Goal: Feedback & Contribution: Leave review/rating

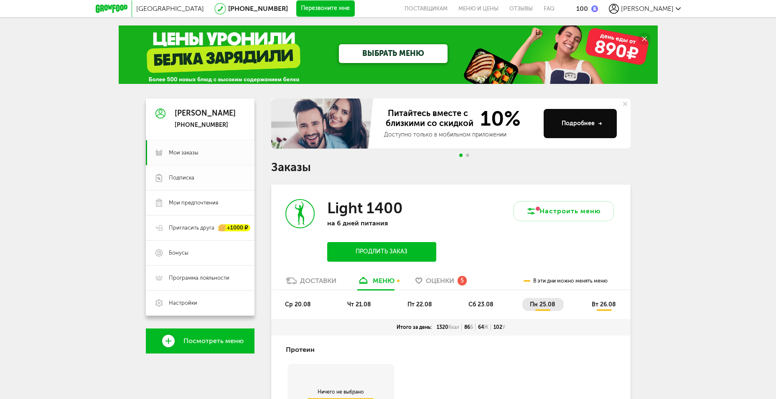
click at [189, 175] on span "Подписка" at bounding box center [181, 178] width 25 height 8
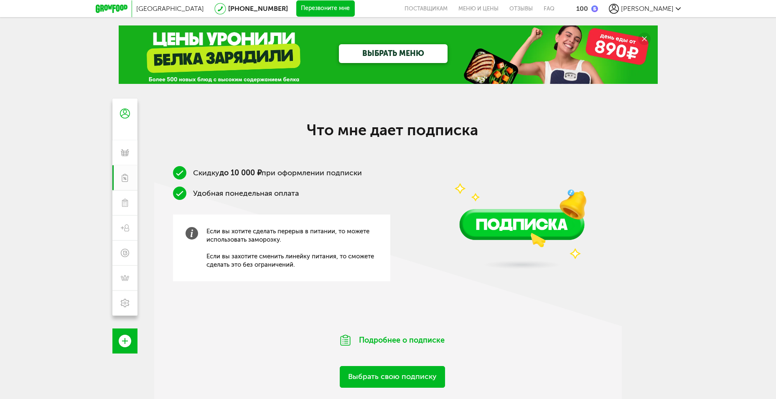
click at [660, 8] on span "[PERSON_NAME]" at bounding box center [647, 9] width 53 height 8
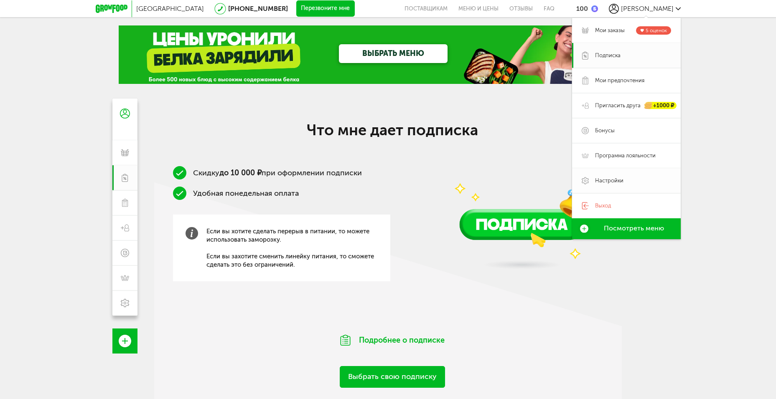
click at [605, 180] on span "Настройки" at bounding box center [609, 181] width 28 height 8
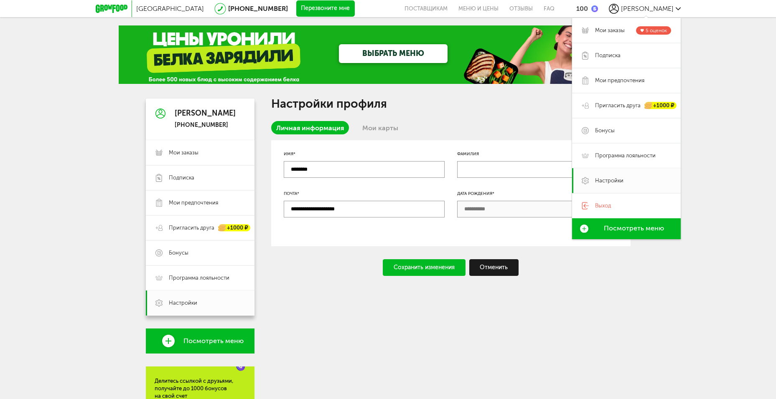
click at [318, 264] on div "Сохранить изменения Отменить" at bounding box center [450, 267] width 359 height 17
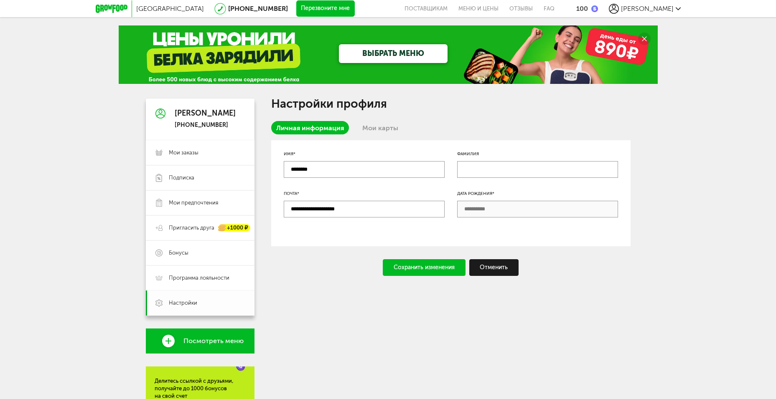
click at [183, 299] on link "Настройки" at bounding box center [200, 303] width 109 height 25
click at [368, 125] on link "Мои карты" at bounding box center [380, 127] width 46 height 13
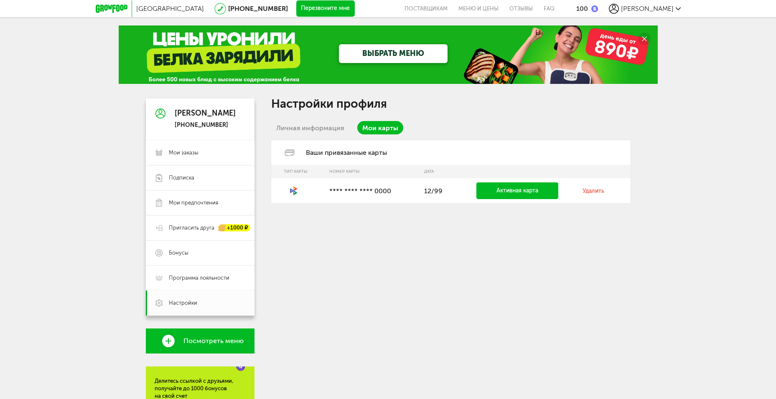
click at [560, 186] on td "Активная карта" at bounding box center [517, 190] width 122 height 25
click at [583, 189] on link "Удалить" at bounding box center [593, 191] width 22 height 7
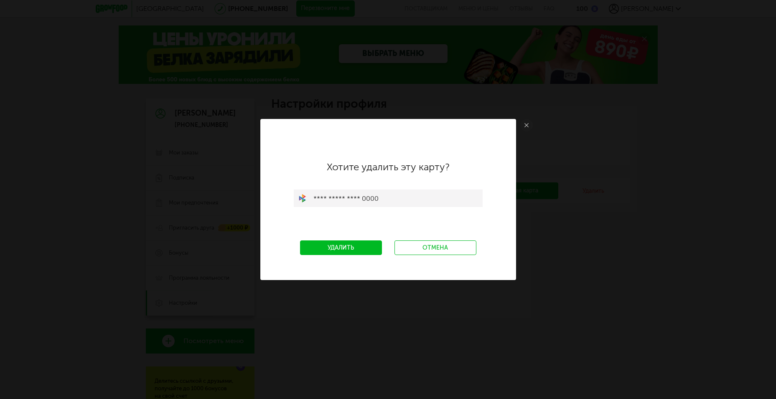
click at [356, 249] on link "Удалить" at bounding box center [341, 248] width 82 height 15
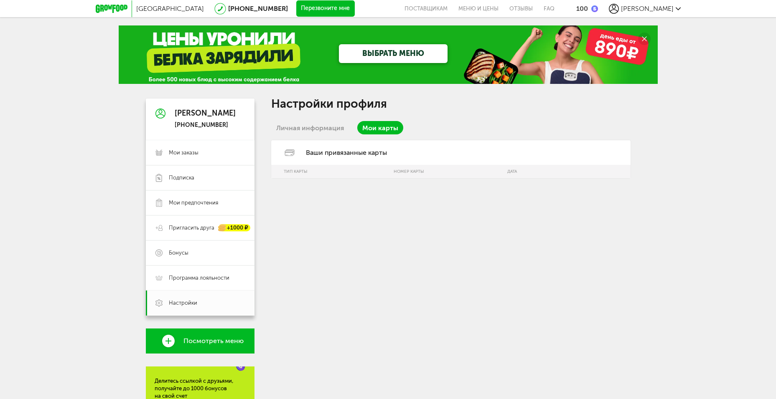
click at [439, 230] on div "Настройки профиля Личная информация Мои карты Ваши привязанные карты Тип карты …" at bounding box center [450, 304] width 359 height 411
click at [317, 127] on link "Личная информация" at bounding box center [310, 127] width 78 height 13
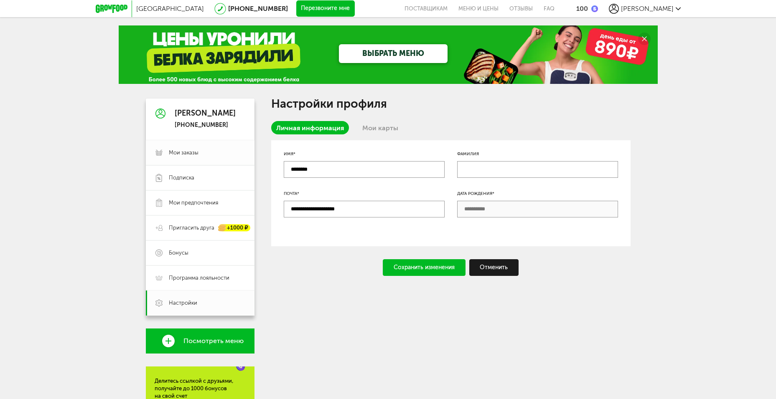
click at [199, 152] on span "Мои заказы" at bounding box center [207, 153] width 76 height 8
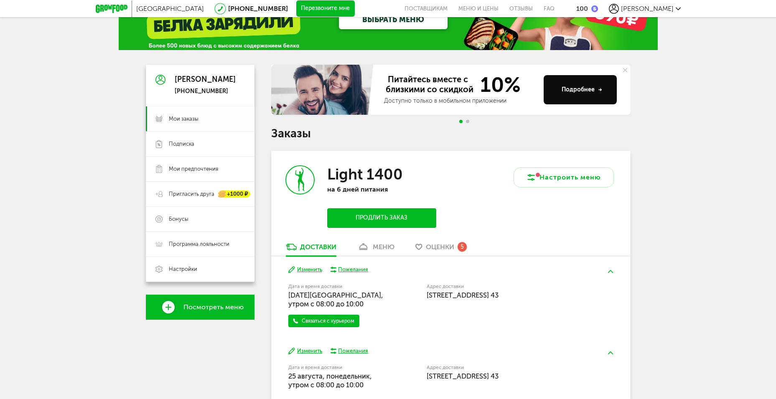
scroll to position [77, 0]
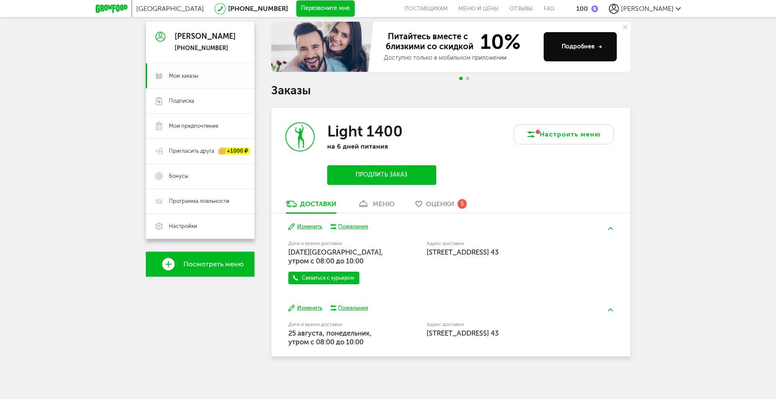
click at [445, 204] on span "Оценки" at bounding box center [440, 204] width 28 height 8
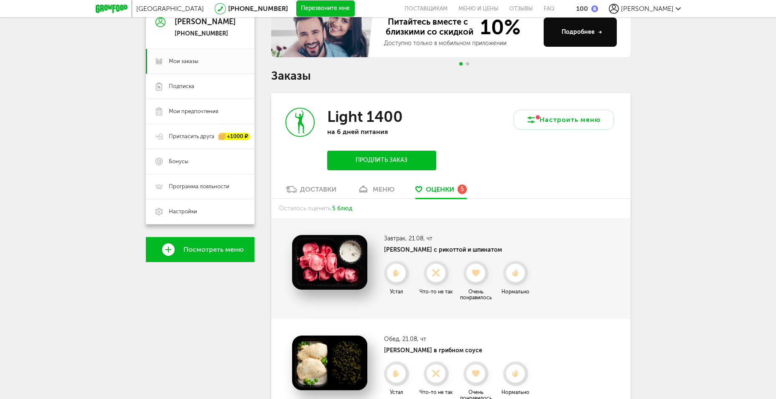
scroll to position [169, 0]
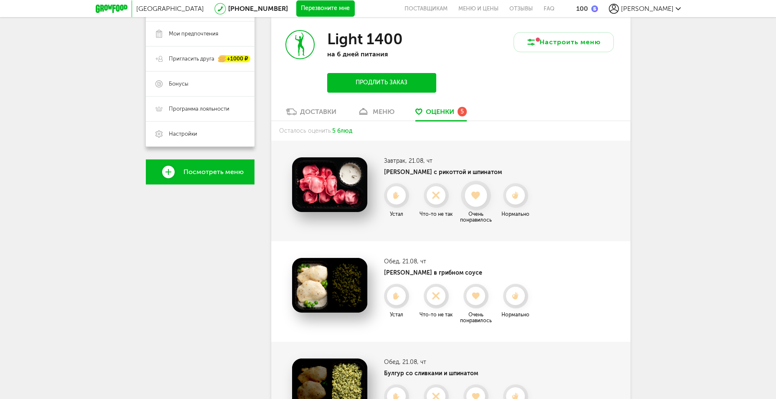
click at [471, 192] on icon at bounding box center [476, 195] width 22 height 9
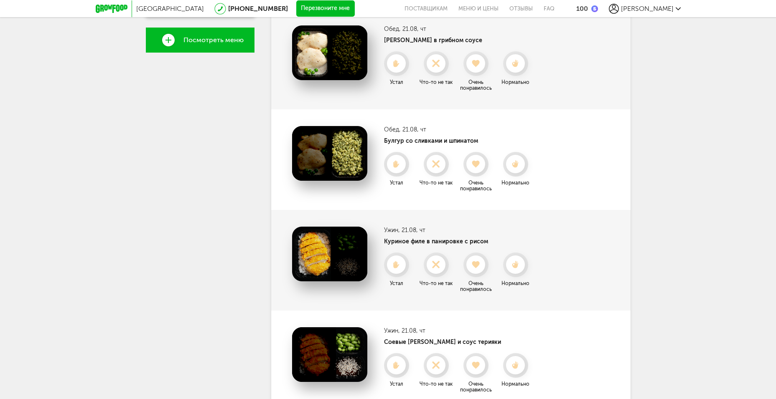
scroll to position [356, 0]
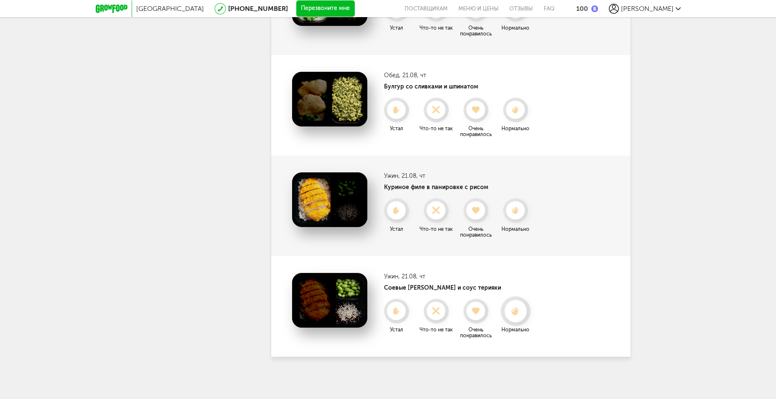
click at [507, 310] on icon at bounding box center [515, 311] width 22 height 9
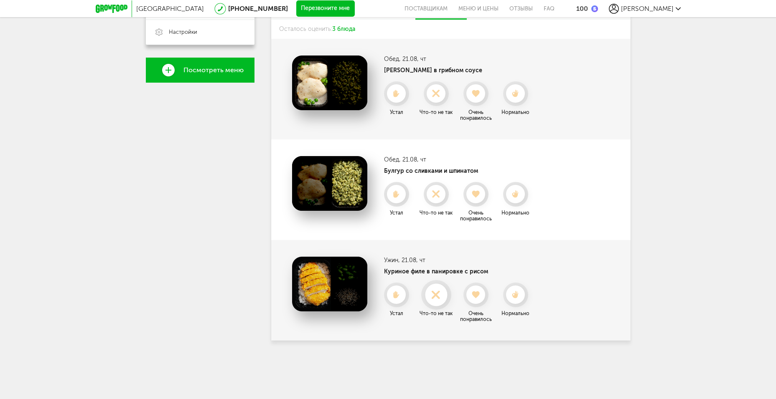
scroll to position [255, 0]
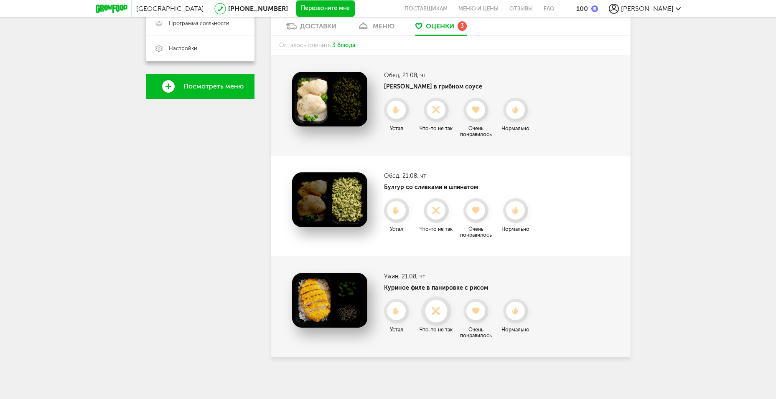
click at [434, 313] on use at bounding box center [436, 311] width 16 height 16
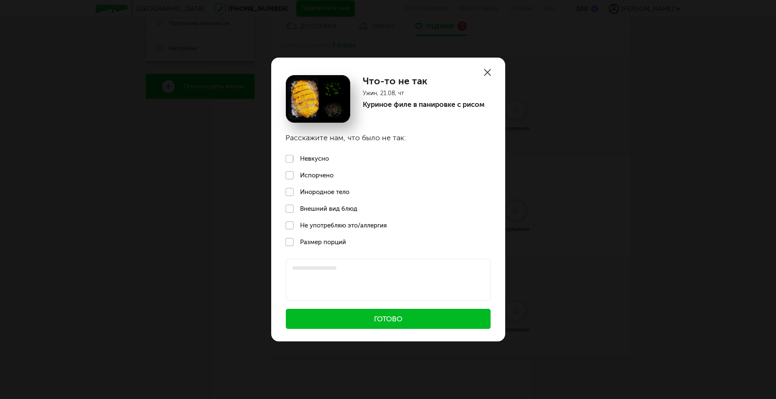
click at [313, 159] on label "Невкусно" at bounding box center [388, 159] width 234 height 17
click at [402, 323] on button "Готово" at bounding box center [388, 319] width 205 height 20
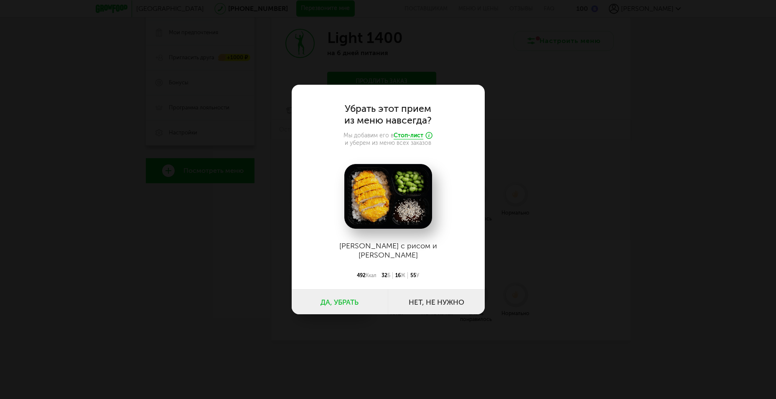
scroll to position [154, 0]
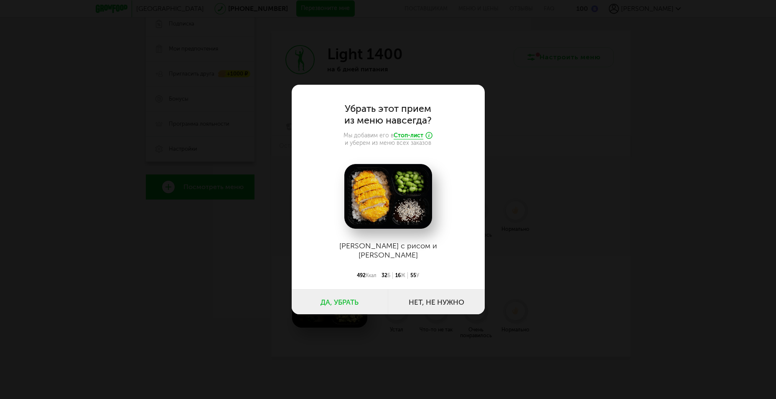
click at [342, 294] on button "Да, убрать" at bounding box center [340, 302] width 97 height 25
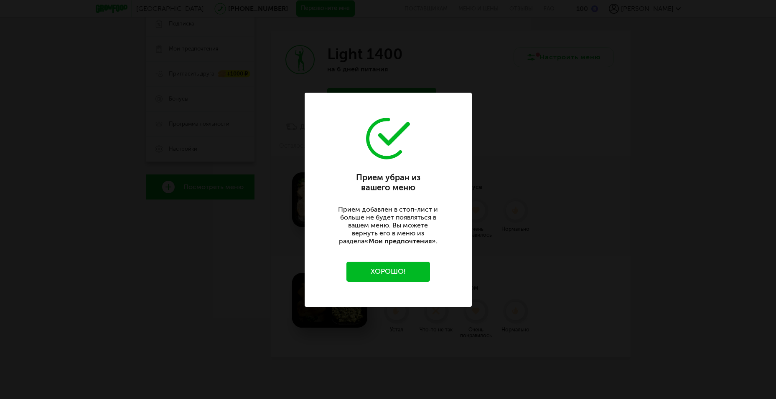
click at [401, 272] on button "Хорошо!" at bounding box center [388, 272] width 84 height 20
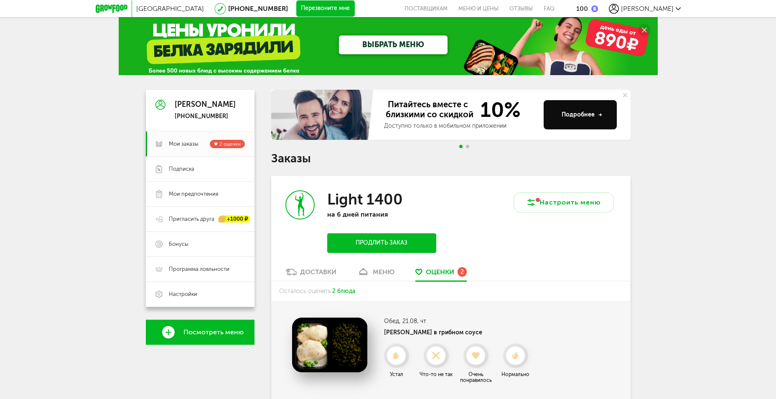
scroll to position [0, 0]
